Goal: Download file/media

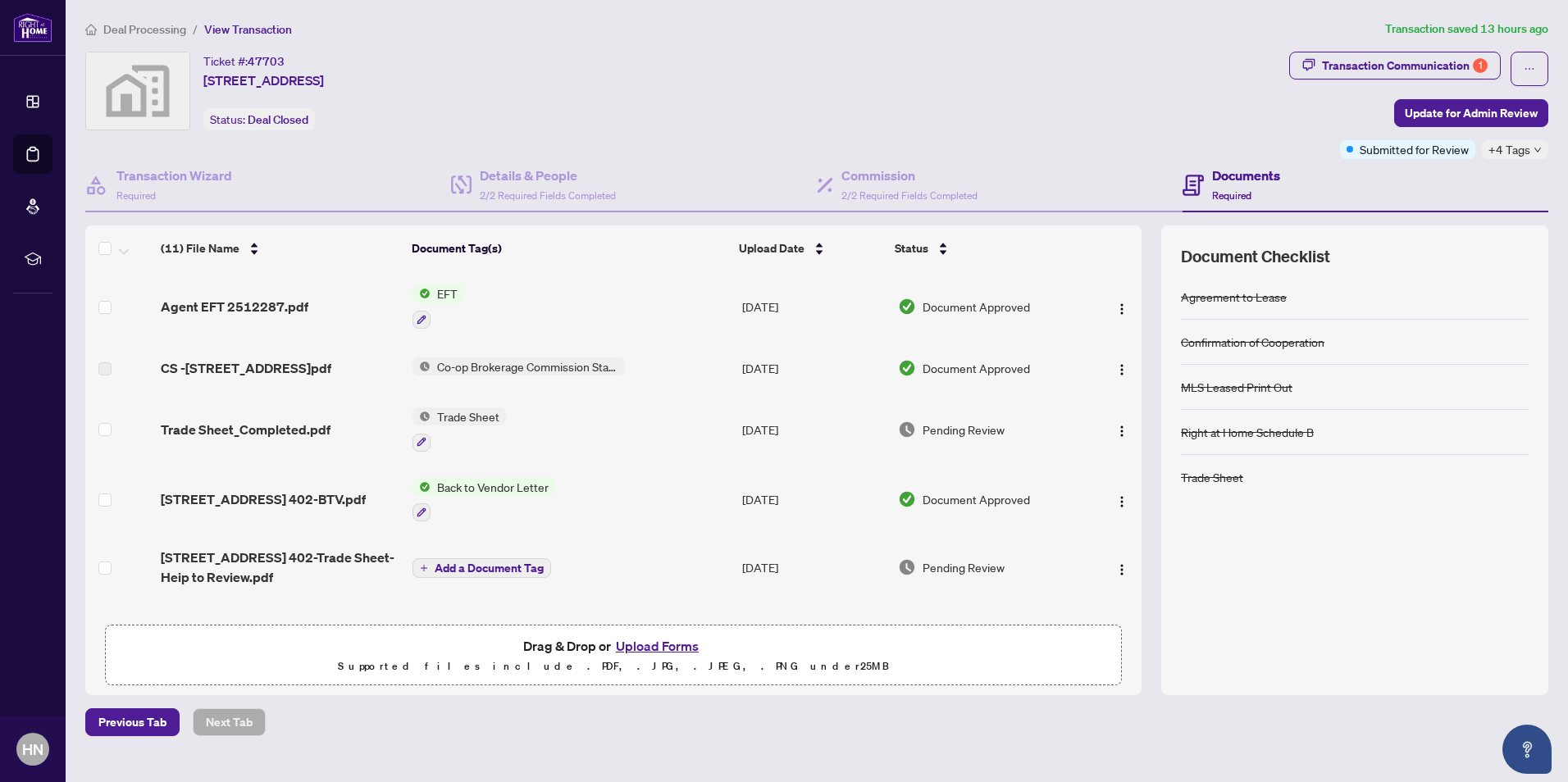
click at [445, 291] on span "EFT" at bounding box center [446, 293] width 34 height 18
click at [288, 303] on span "Agent EFT 2512287.pdf" at bounding box center [234, 307] width 148 height 19
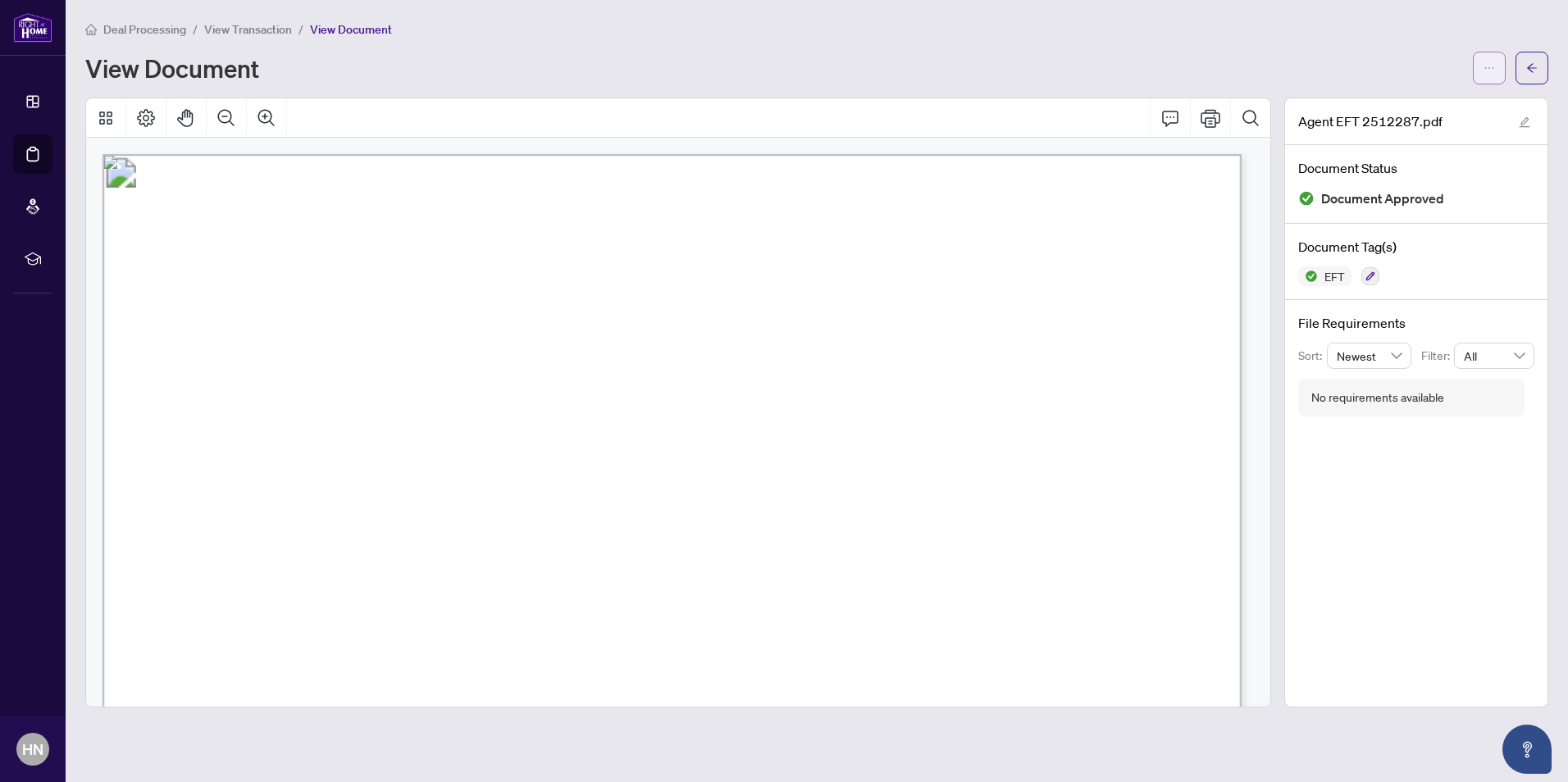
click at [1483, 70] on button "button" at bounding box center [1489, 68] width 33 height 33
click at [1400, 104] on span "Download" at bounding box center [1430, 103] width 124 height 18
click at [1531, 70] on icon "arrow-left" at bounding box center [1532, 67] width 10 height 9
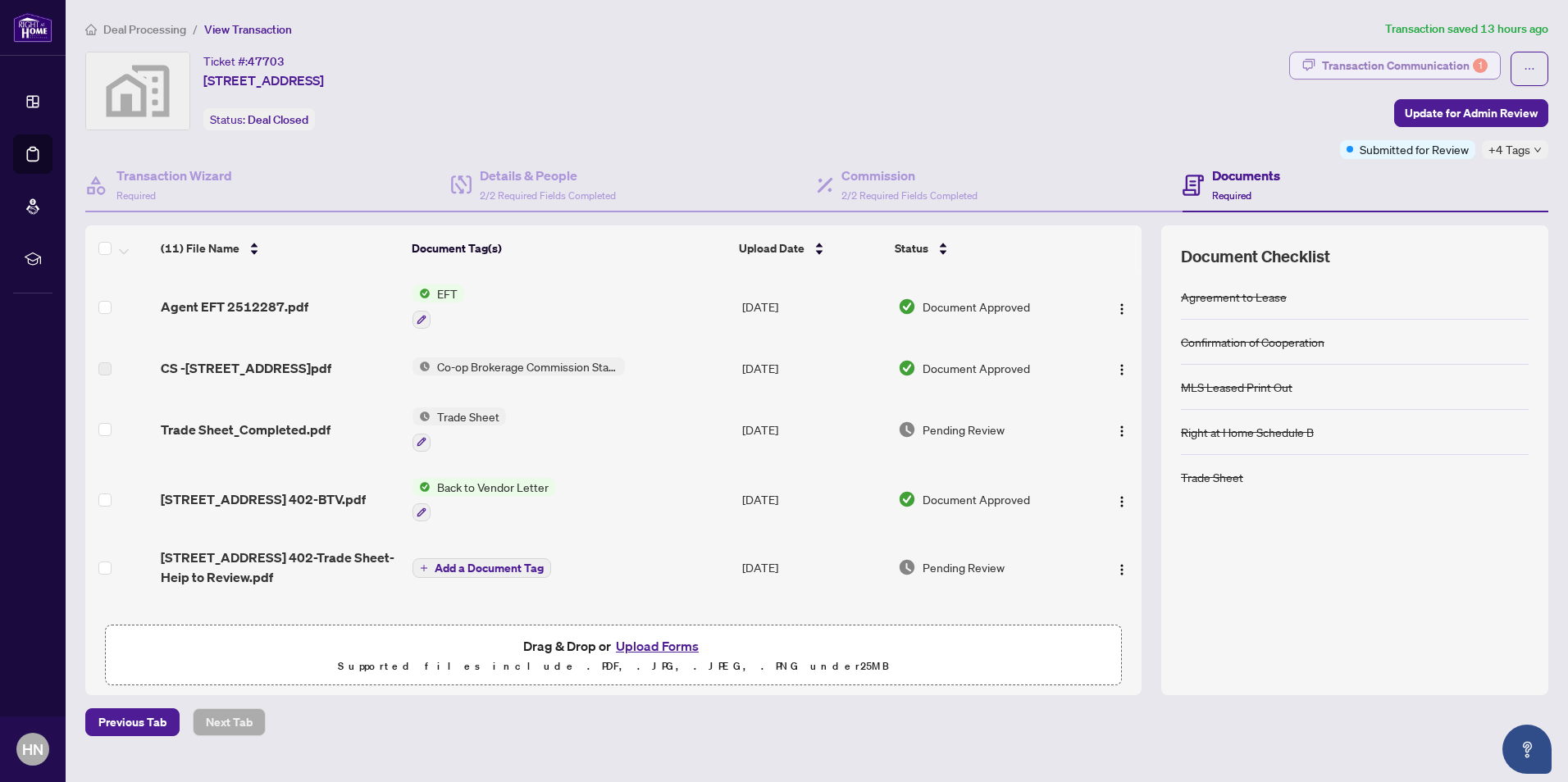
click at [1427, 63] on div "Transaction Communication 1" at bounding box center [1405, 65] width 166 height 26
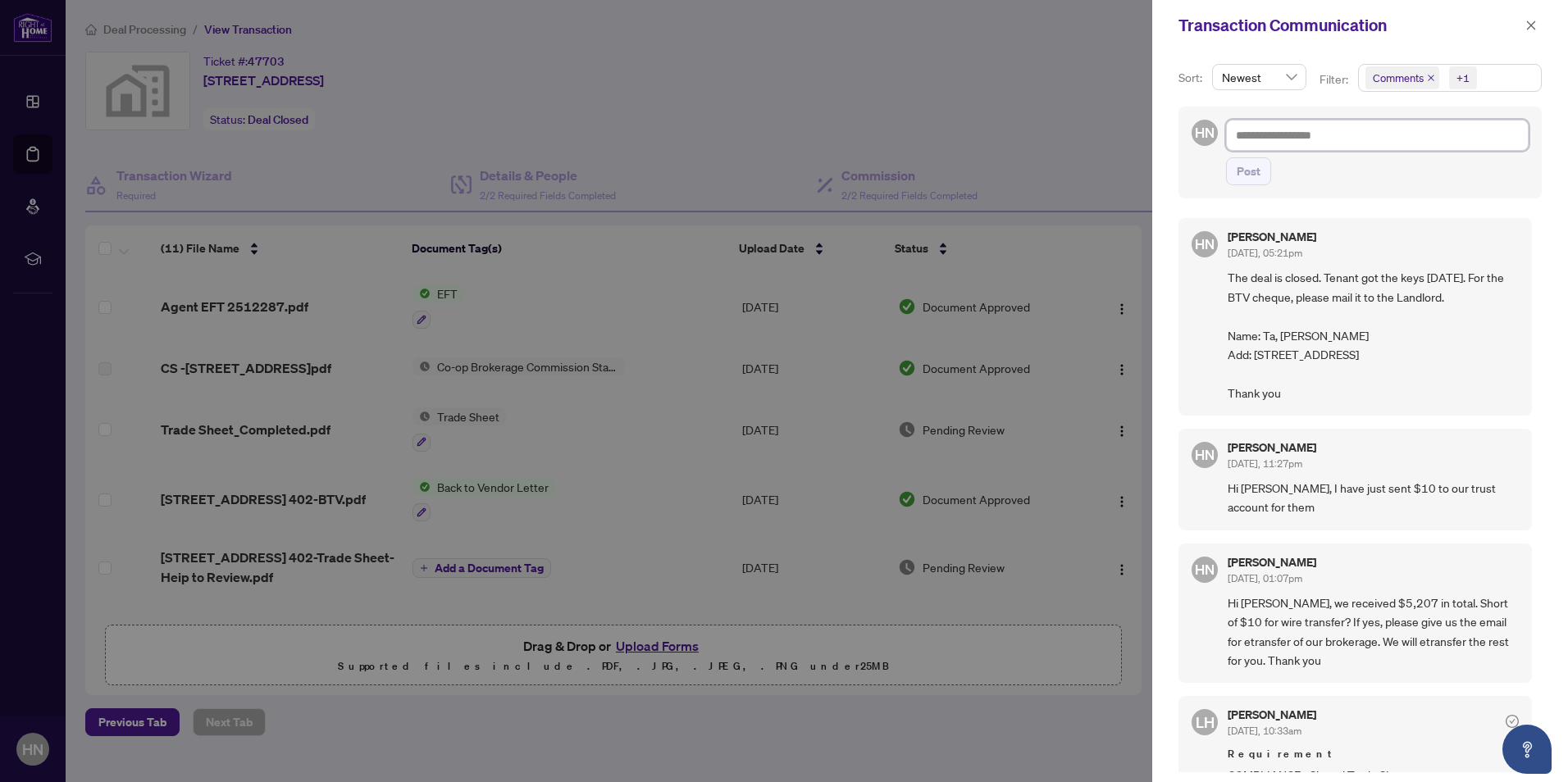
click at [1343, 140] on textarea at bounding box center [1377, 135] width 303 height 31
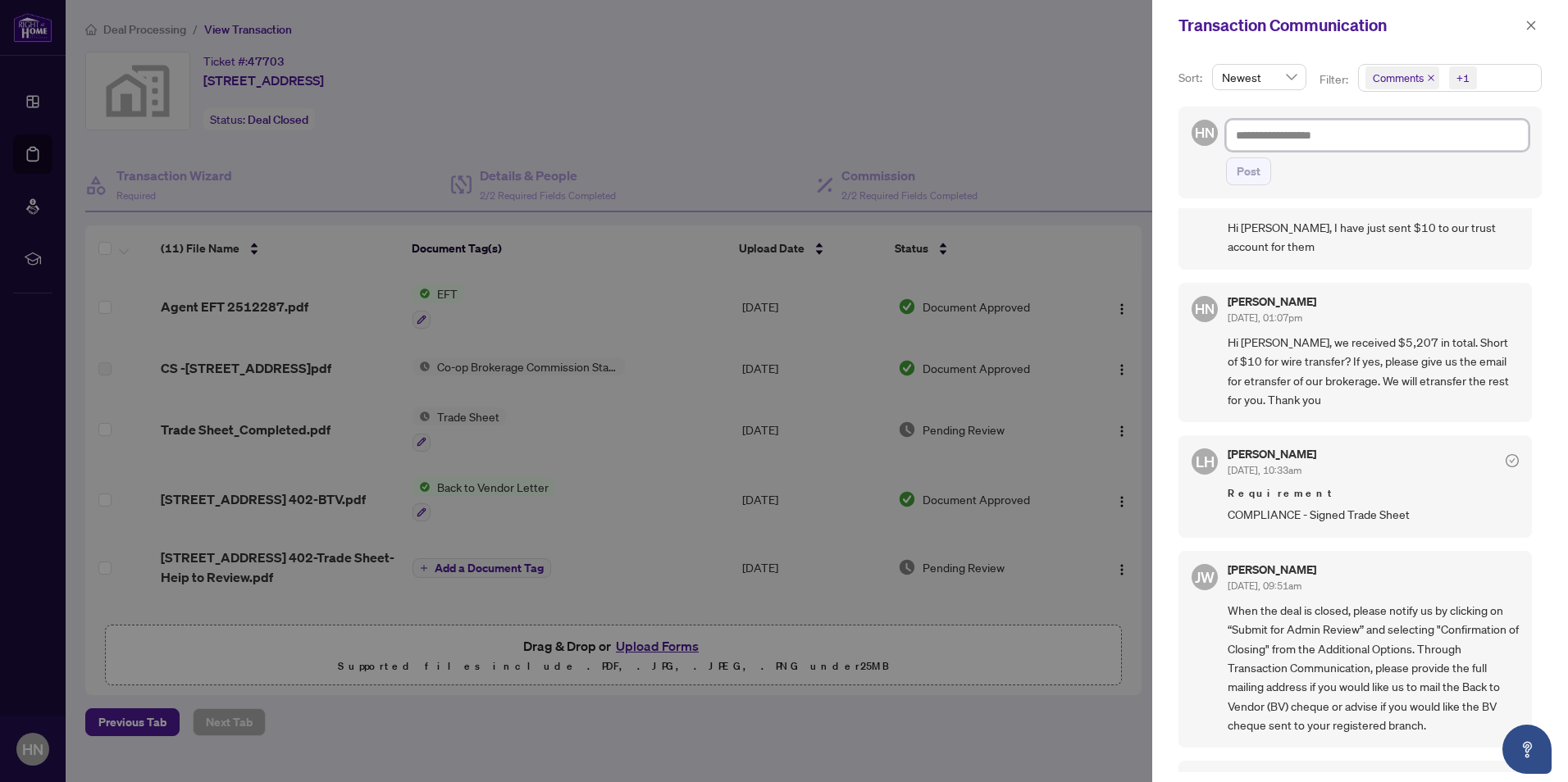
scroll to position [328, 0]
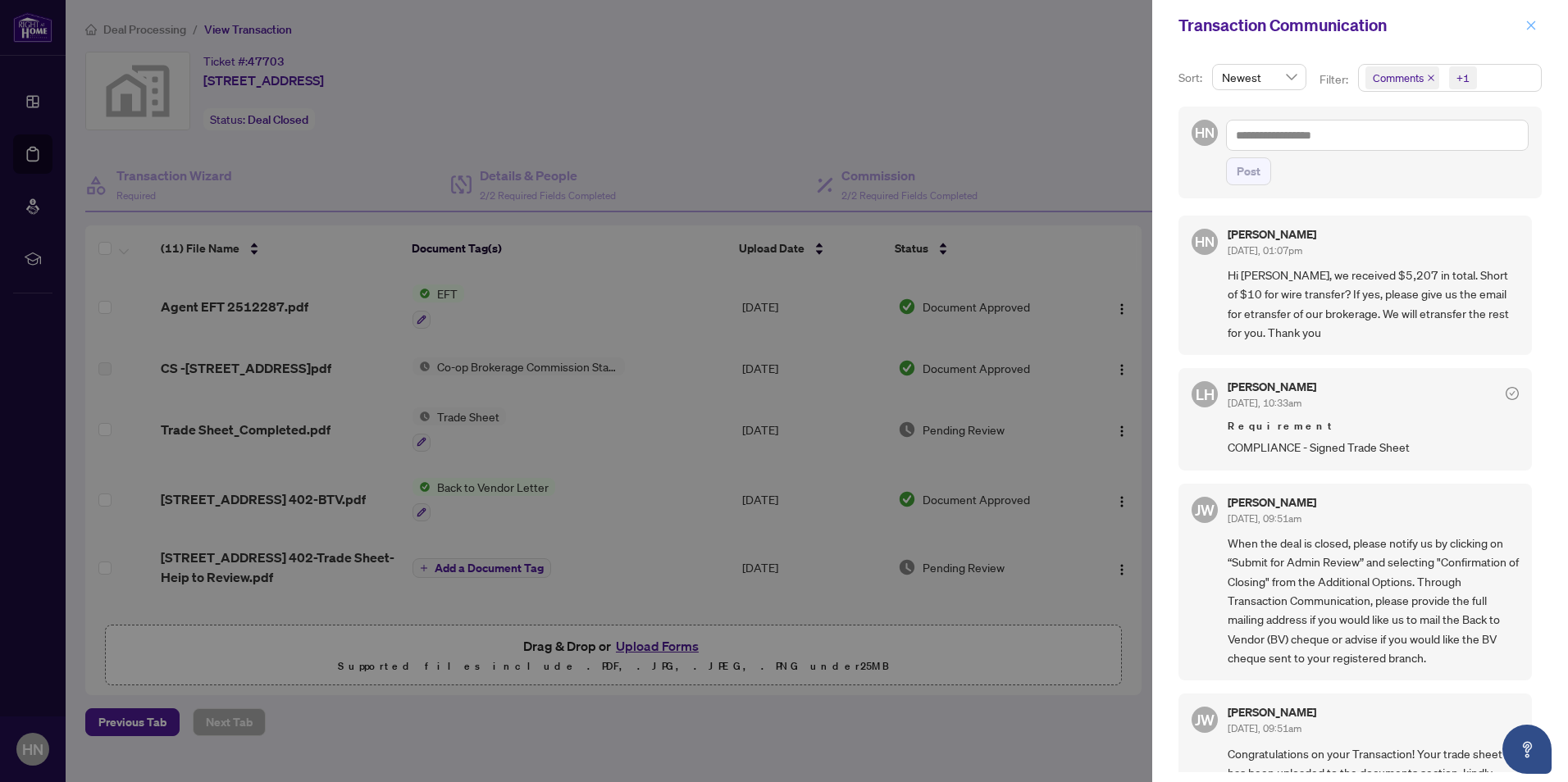
click at [1527, 28] on icon "close" at bounding box center [1531, 25] width 12 height 12
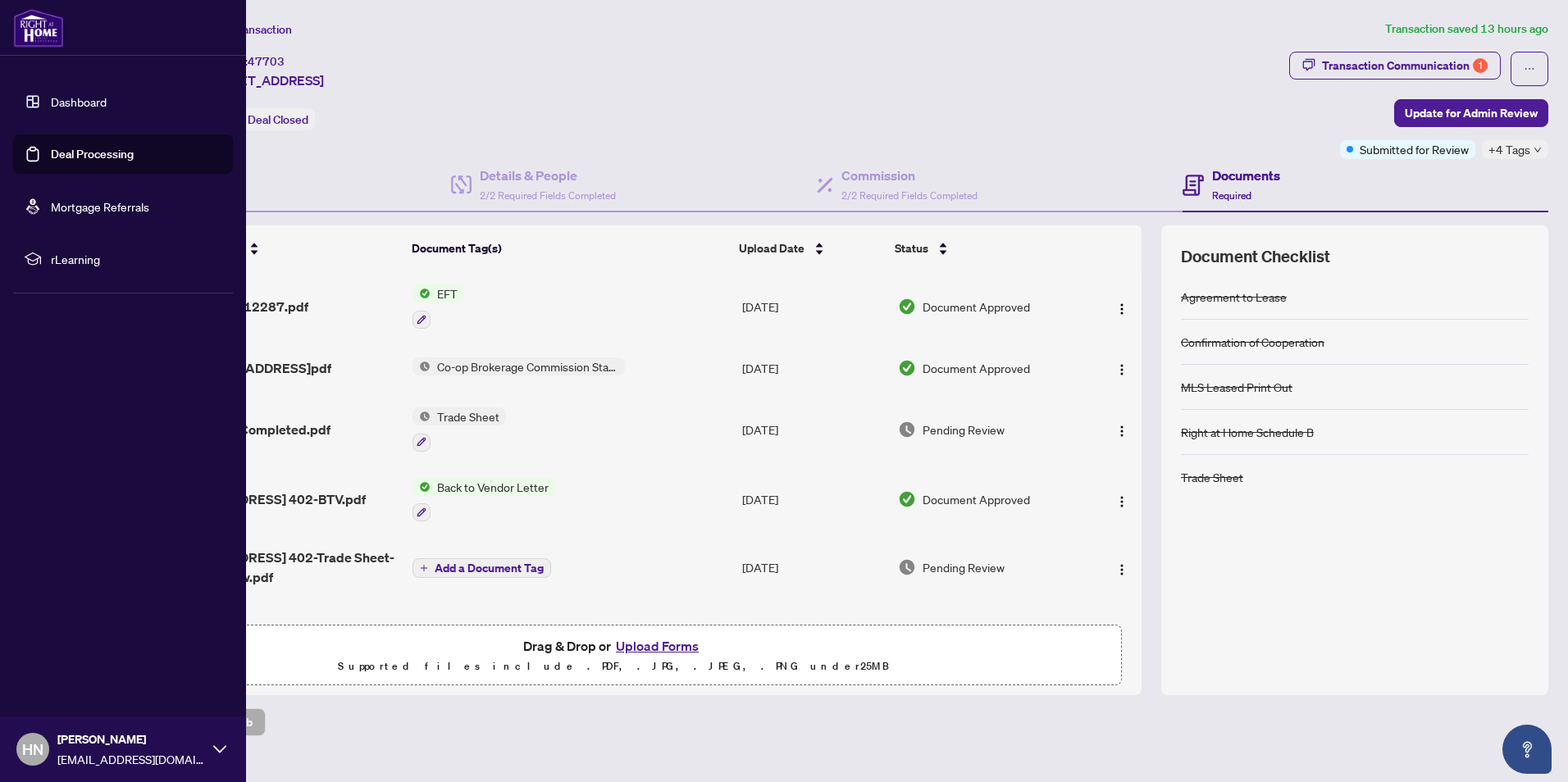
click at [54, 101] on link "Dashboard" at bounding box center [79, 101] width 56 height 14
